Goal: Navigation & Orientation: Find specific page/section

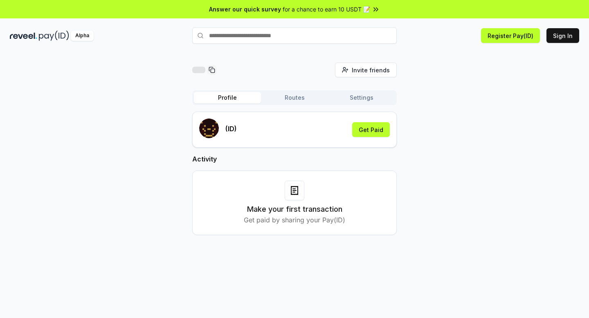
click at [303, 99] on button "Routes" at bounding box center [294, 97] width 67 height 11
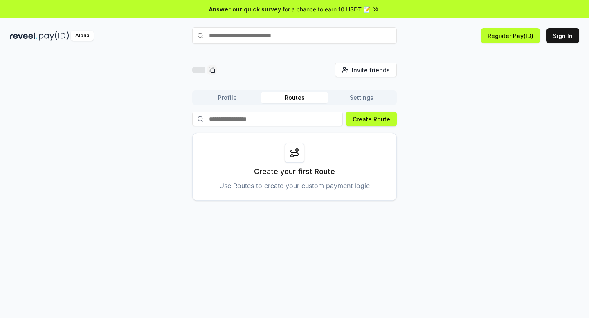
click at [227, 97] on button "Profile" at bounding box center [227, 97] width 67 height 11
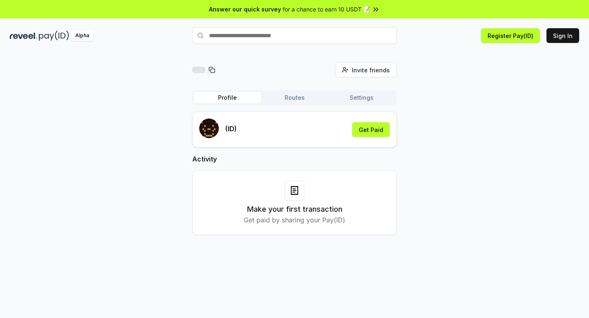
click at [365, 101] on button "Settings" at bounding box center [361, 97] width 67 height 11
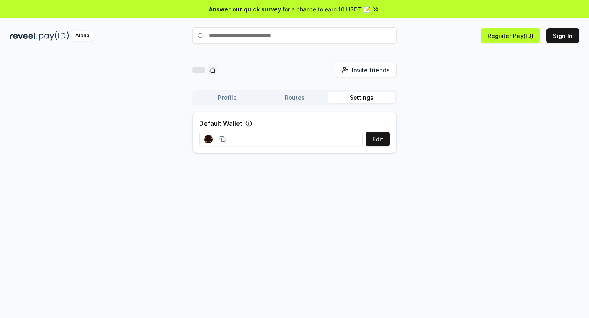
click at [294, 100] on button "Routes" at bounding box center [294, 97] width 67 height 11
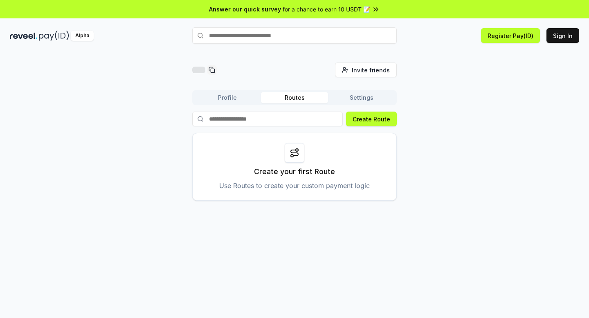
click at [219, 93] on button "Profile" at bounding box center [227, 97] width 67 height 11
